Goal: Task Accomplishment & Management: Manage account settings

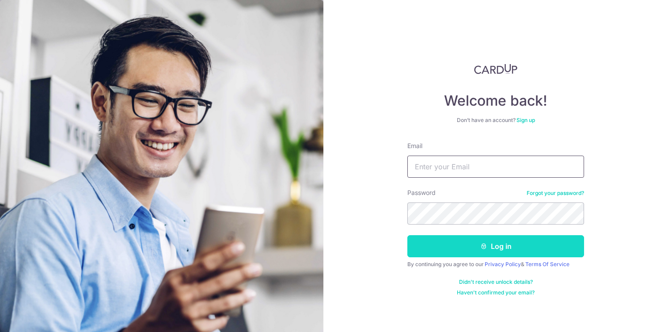
type input "[EMAIL_ADDRESS][DOMAIN_NAME]"
click at [498, 250] on button "Log in" at bounding box center [495, 246] width 177 height 22
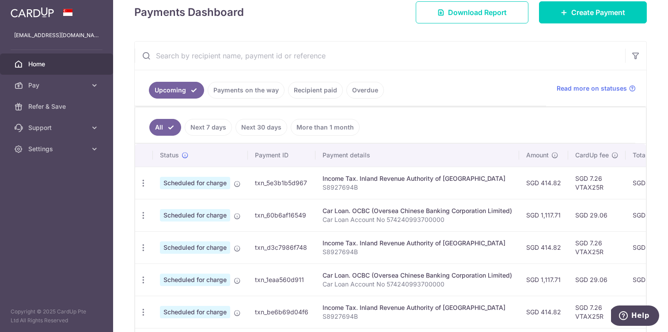
scroll to position [130, 0]
